Goal: Information Seeking & Learning: Learn about a topic

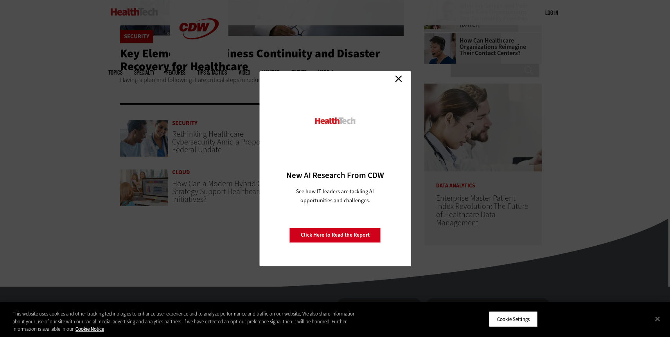
scroll to position [321, 0]
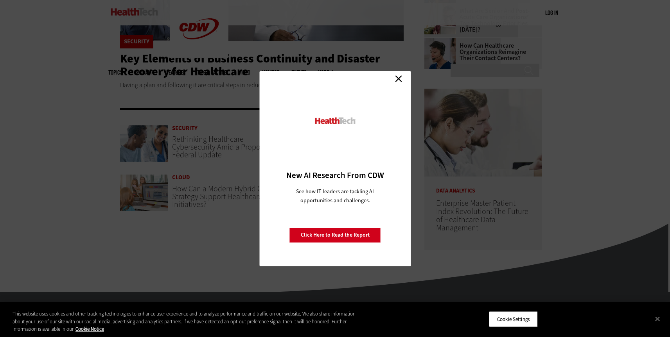
click at [402, 79] on link "Close" at bounding box center [399, 79] width 12 height 12
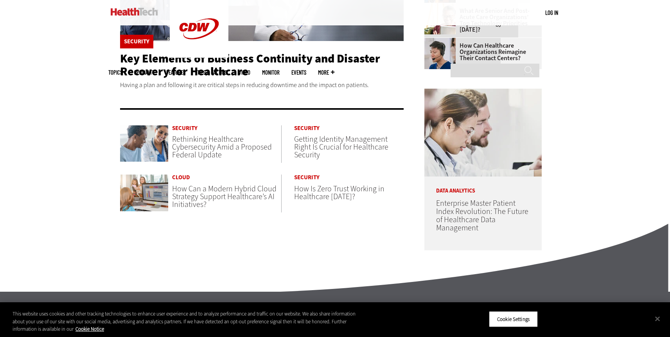
click at [206, 145] on span "Rethinking Healthcare Cybersecurity Amid a Proposed Federal Update" at bounding box center [222, 147] width 100 height 26
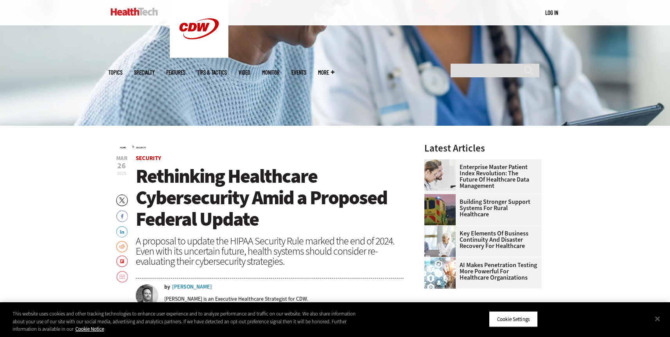
scroll to position [308, 0]
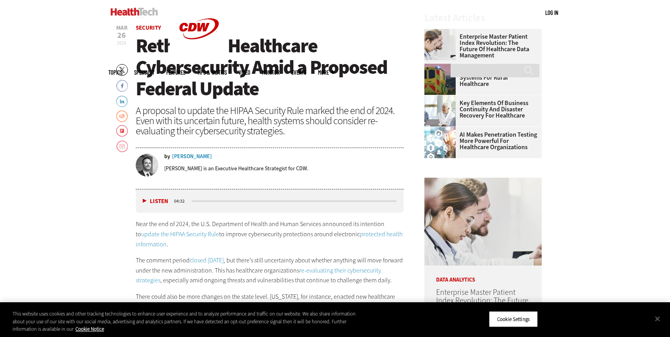
click at [144, 199] on button "Listen" at bounding box center [155, 202] width 25 height 6
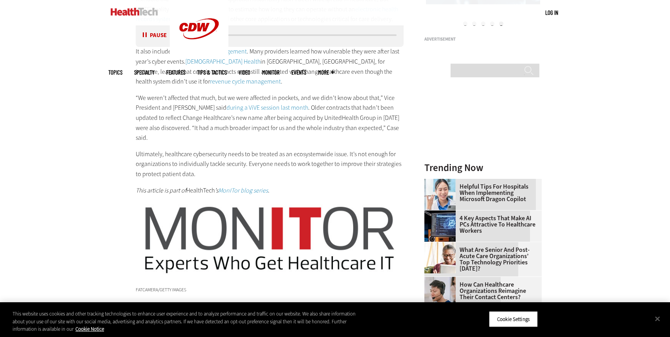
scroll to position [807, 0]
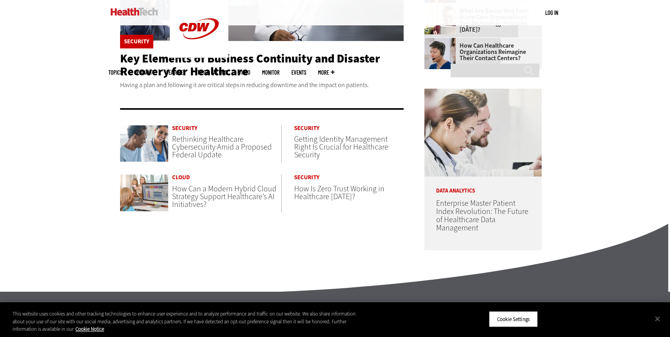
click at [253, 196] on span "How Can a Modern Hybrid Cloud Strategy Support Healthcare’s AI Initiatives?" at bounding box center [224, 197] width 104 height 26
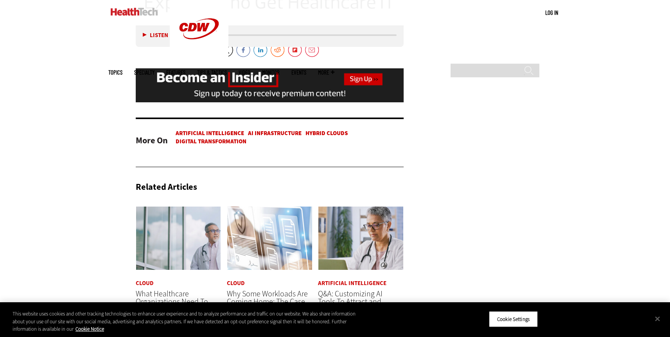
scroll to position [1976, 0]
